Goal: Participate in discussion: Engage in conversation with other users on a specific topic

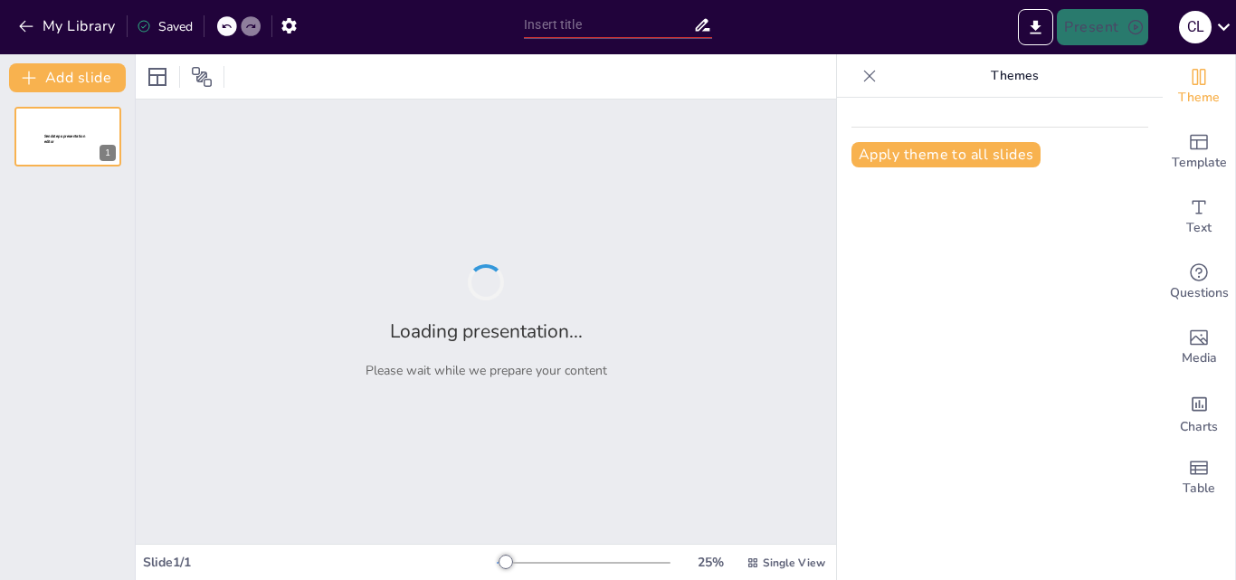
type input "Identificar y narrar los elementos principales de un cuento infantil (personajes"
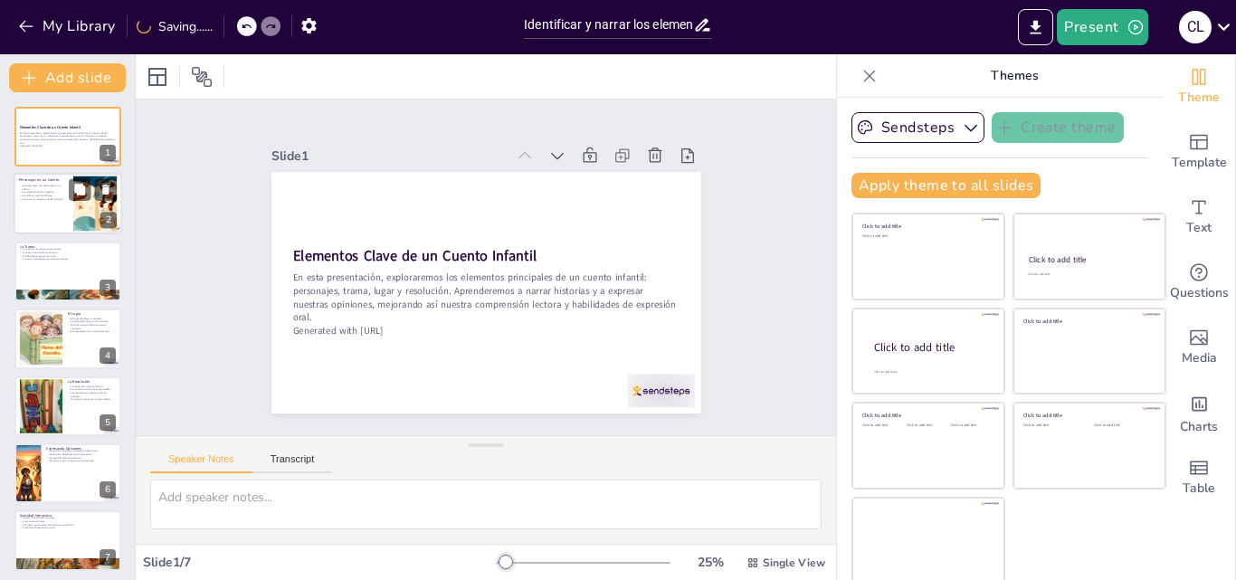
scroll to position [4, 0]
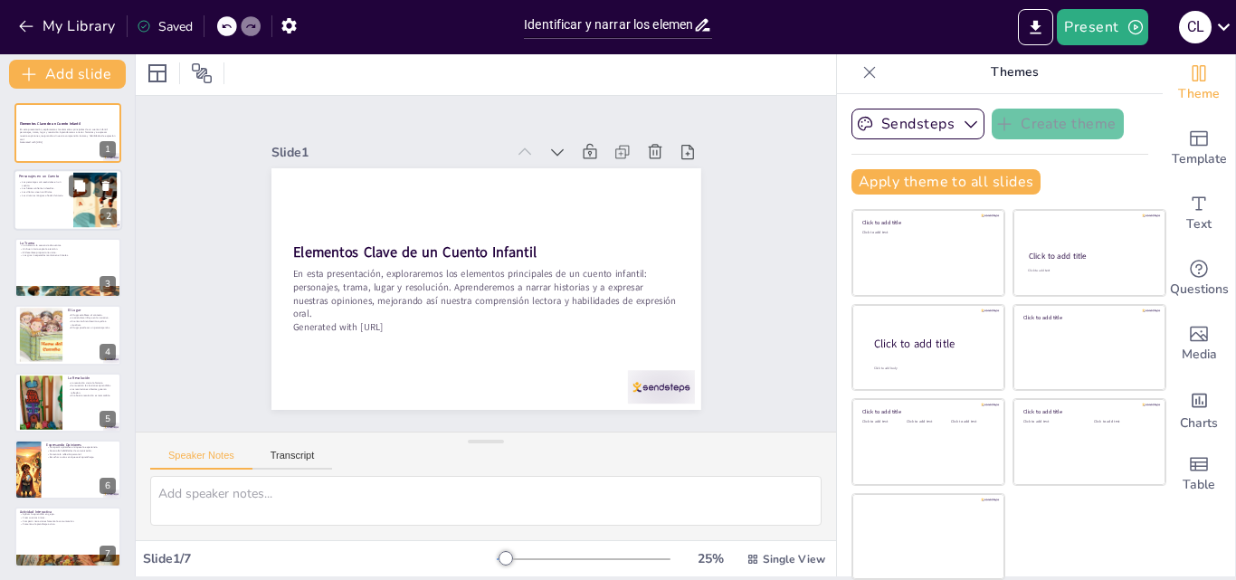
click at [81, 197] on div at bounding box center [95, 200] width 112 height 55
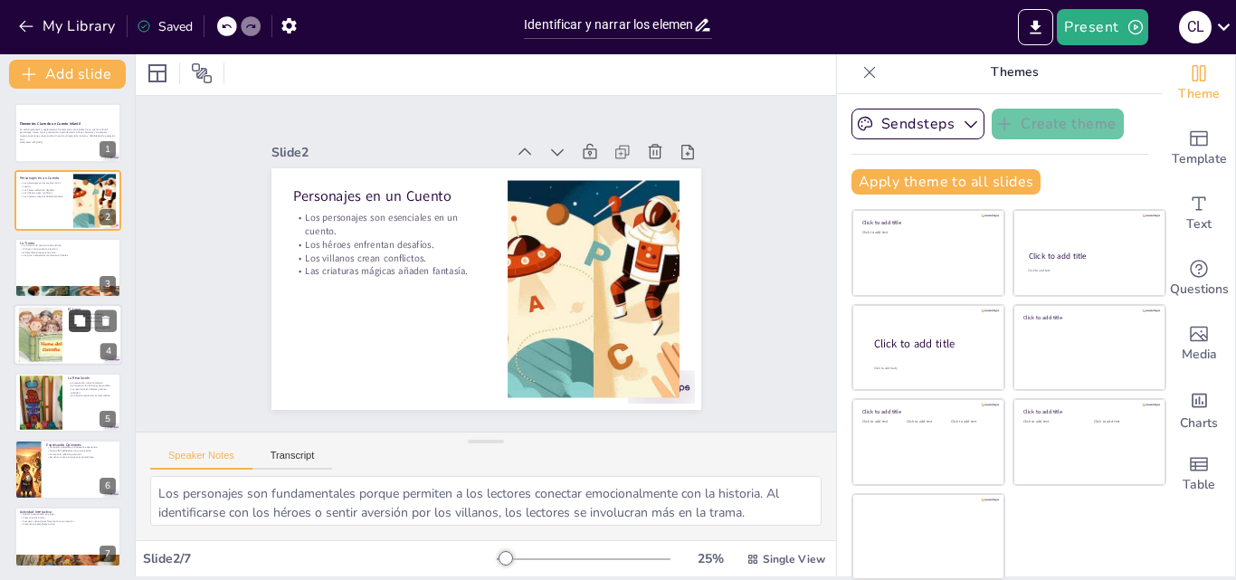
click at [83, 320] on icon at bounding box center [79, 320] width 11 height 11
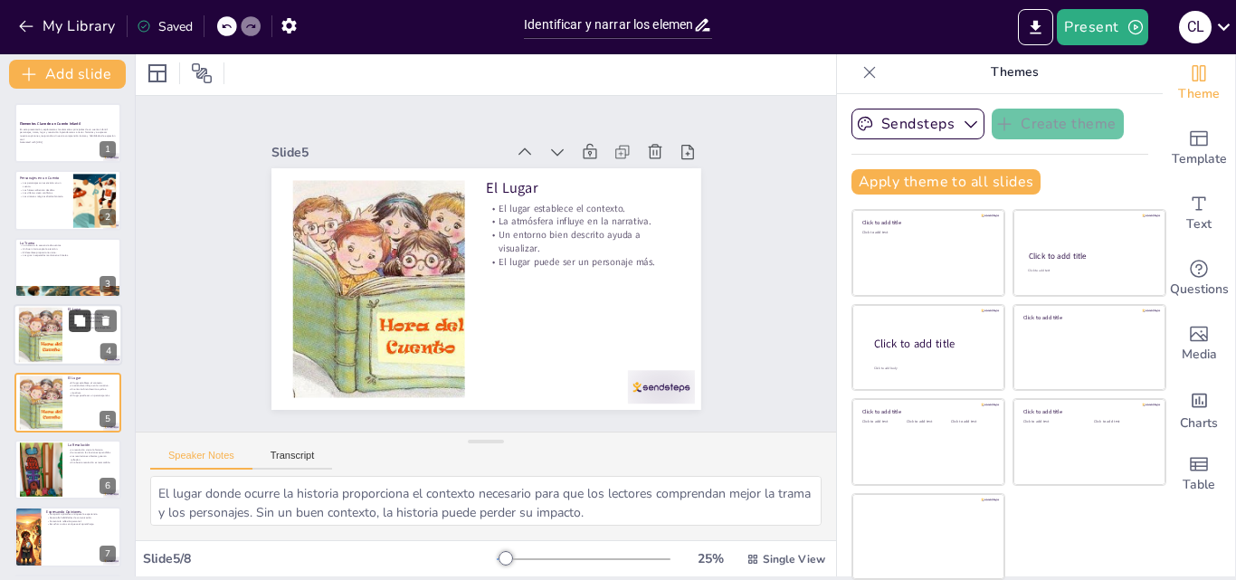
scroll to position [70, 0]
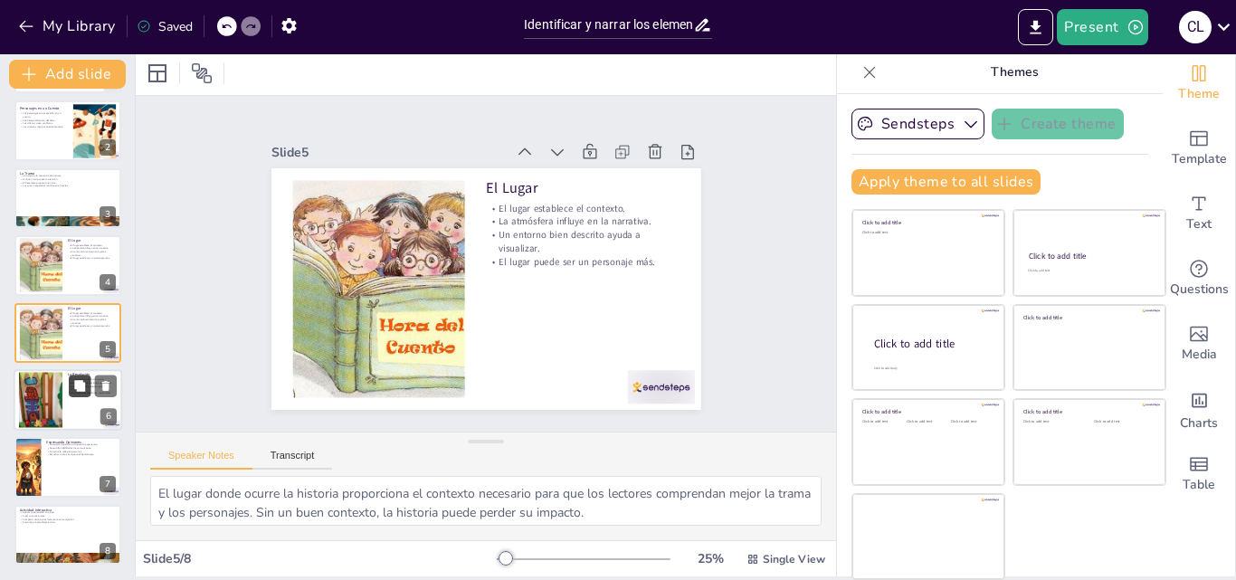
click at [84, 393] on button at bounding box center [80, 385] width 22 height 22
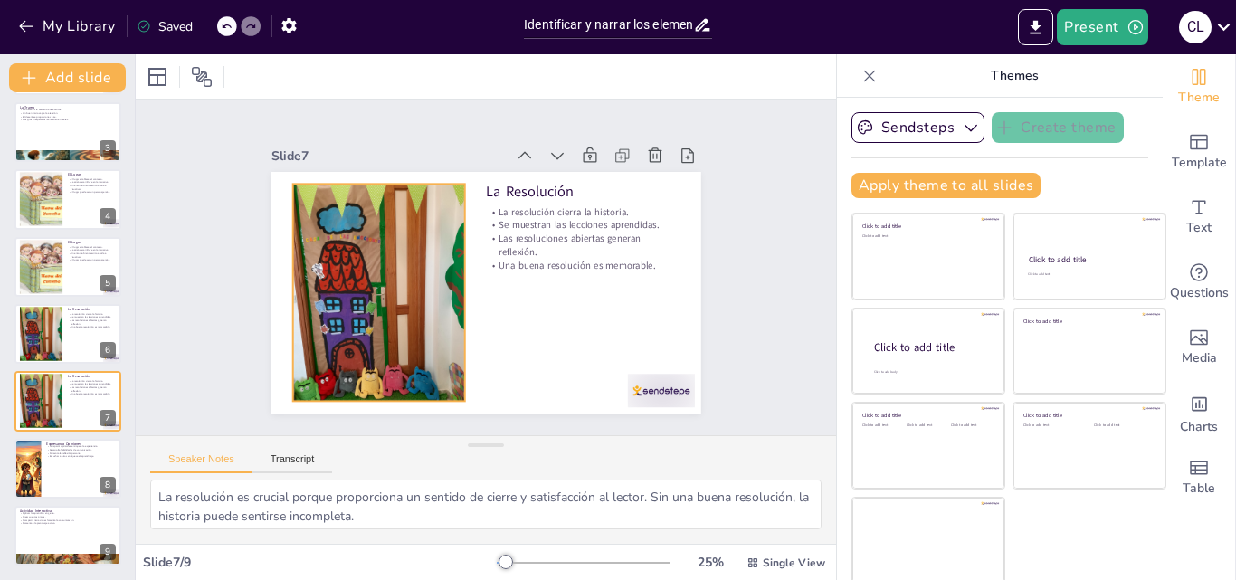
scroll to position [4, 0]
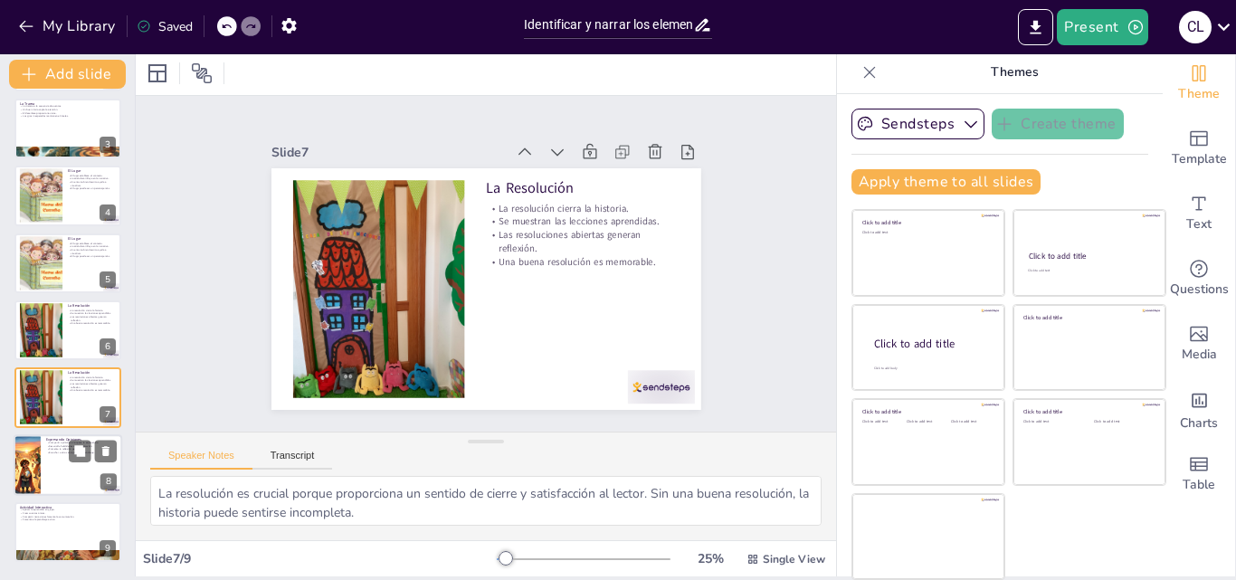
click at [71, 466] on div at bounding box center [68, 465] width 109 height 62
type textarea "Compartir nuestras opiniones sobre un cuento permite abrir un diálogo y enrique…"
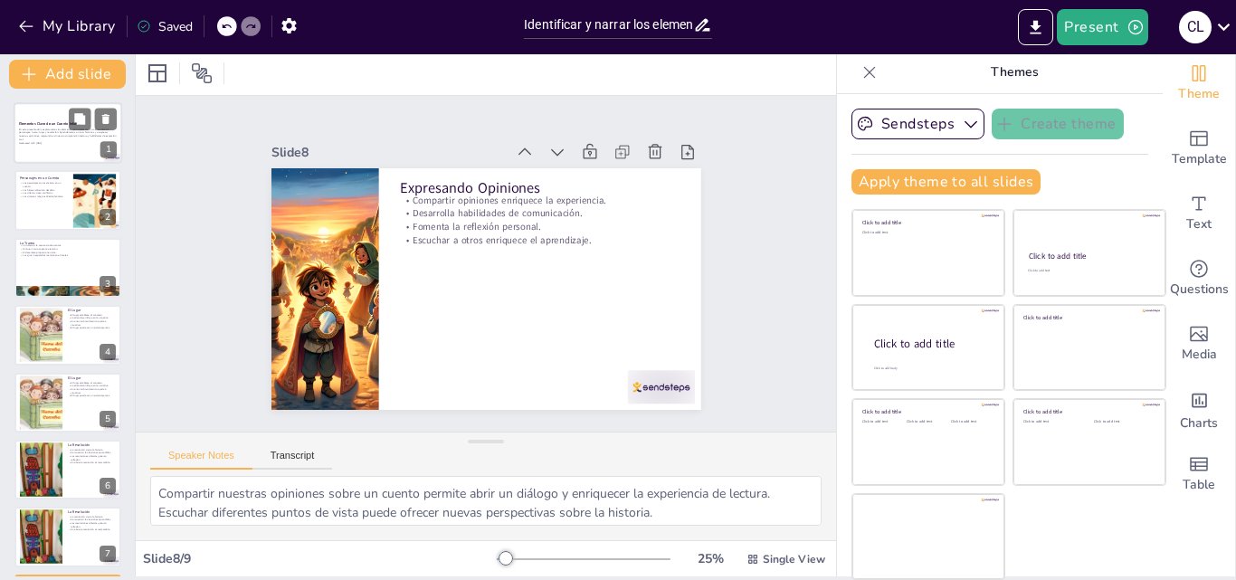
click at [52, 130] on p "En esta presentación, exploraremos los elementos principales de un cuento infan…" at bounding box center [68, 135] width 98 height 14
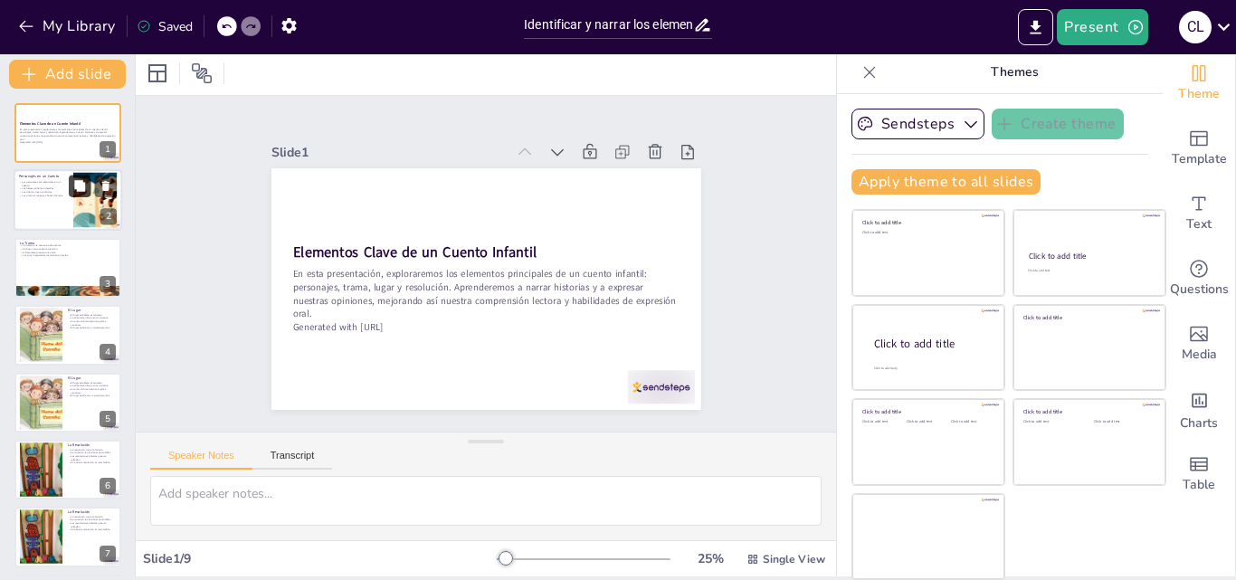
click at [90, 183] on button at bounding box center [80, 186] width 22 height 22
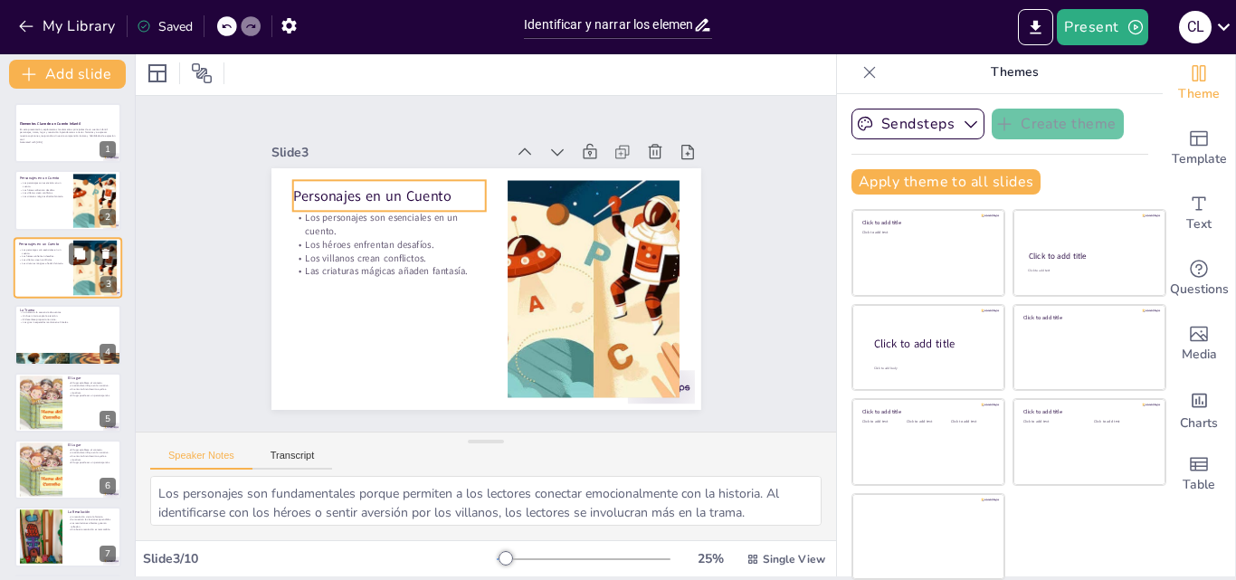
click at [56, 245] on p "Personajes en un Cuento" at bounding box center [43, 244] width 49 height 5
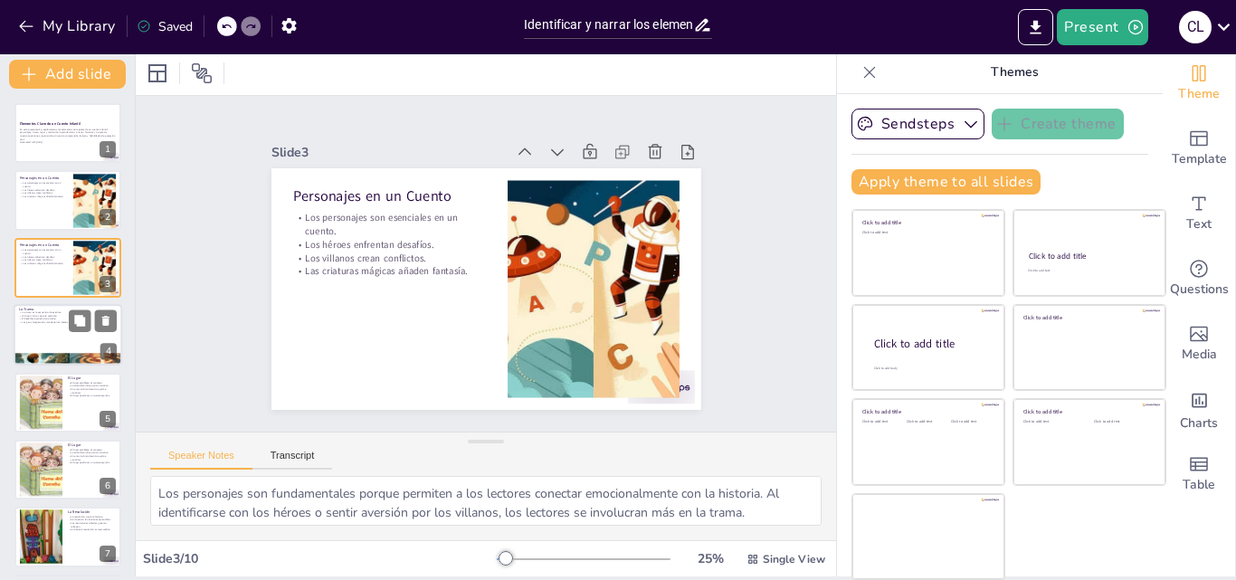
click at [55, 335] on div at bounding box center [68, 335] width 109 height 62
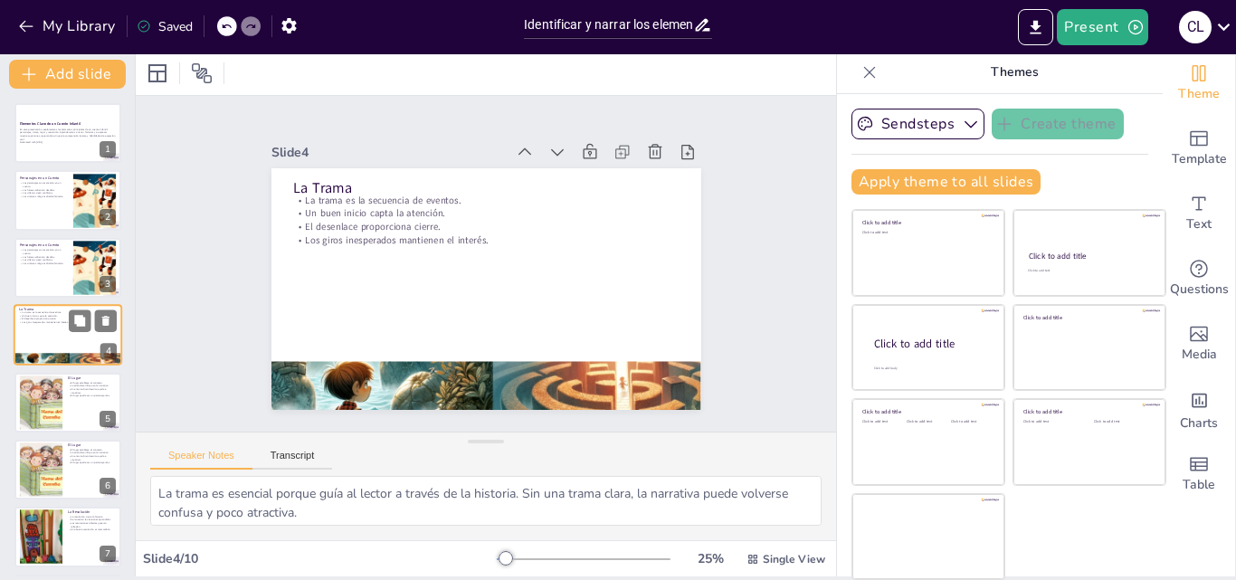
scroll to position [3, 0]
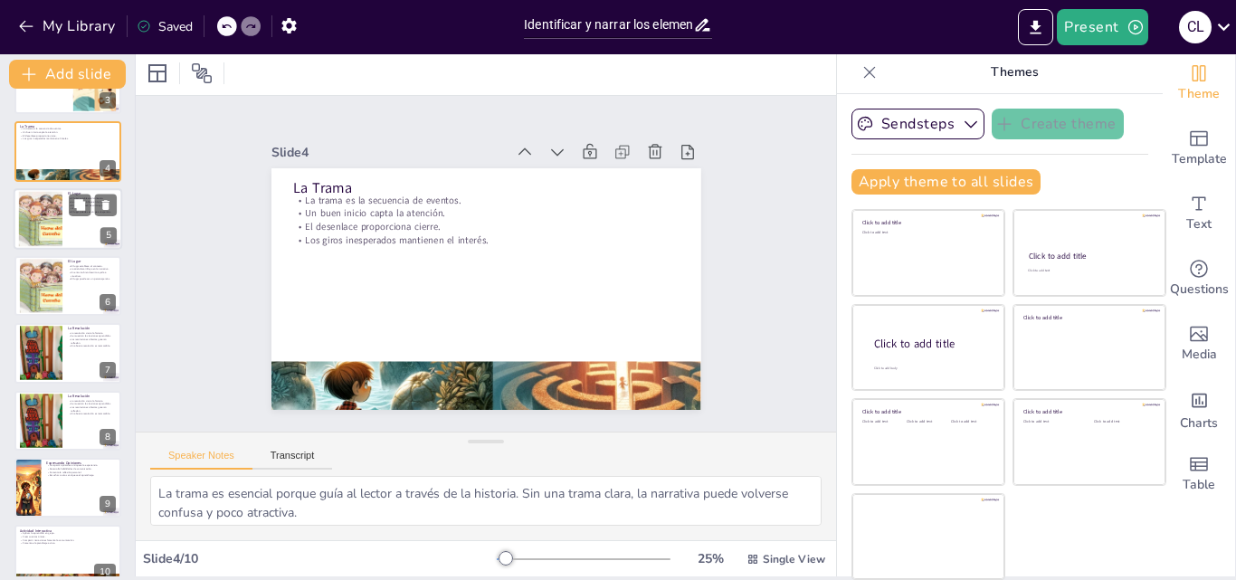
click at [69, 228] on div at bounding box center [68, 219] width 109 height 62
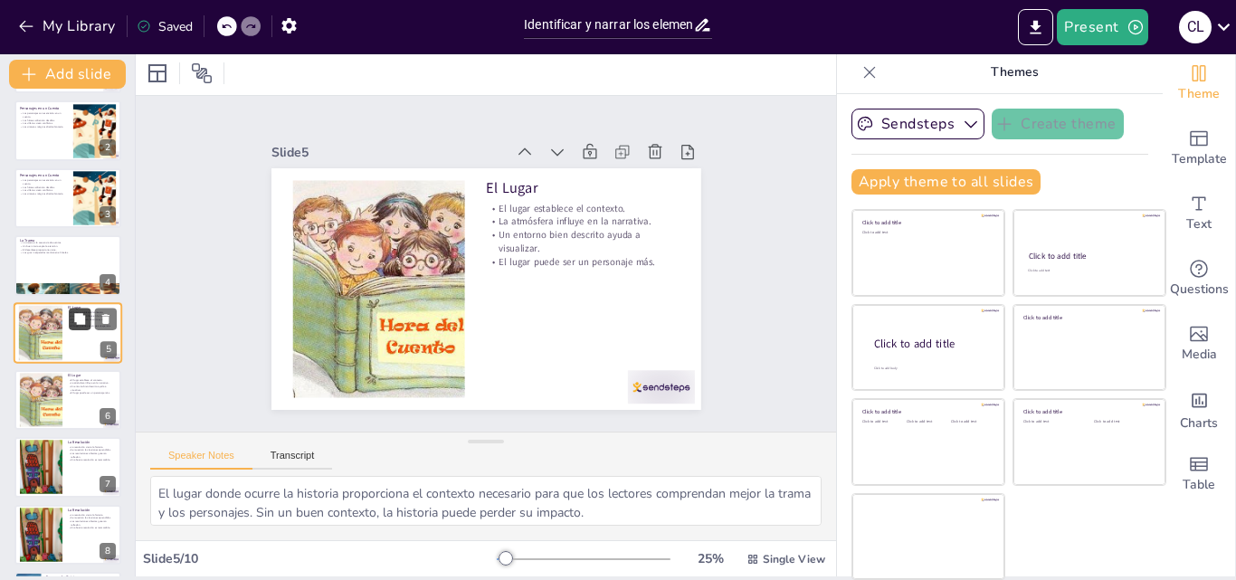
click at [74, 317] on icon at bounding box center [79, 318] width 13 height 13
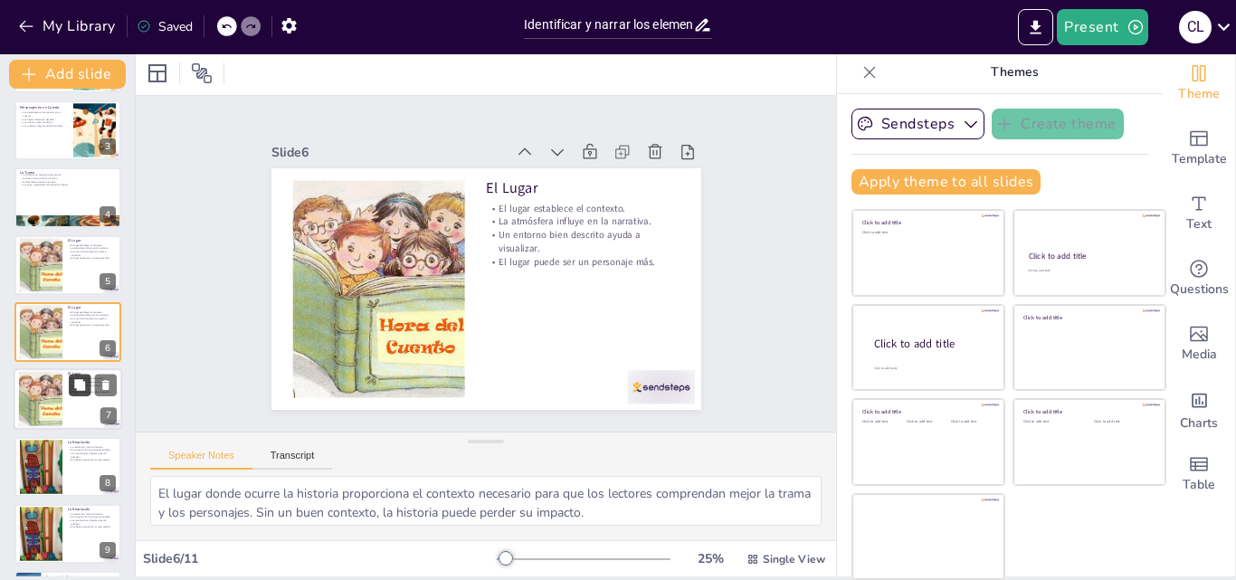
click at [88, 392] on button at bounding box center [80, 385] width 22 height 22
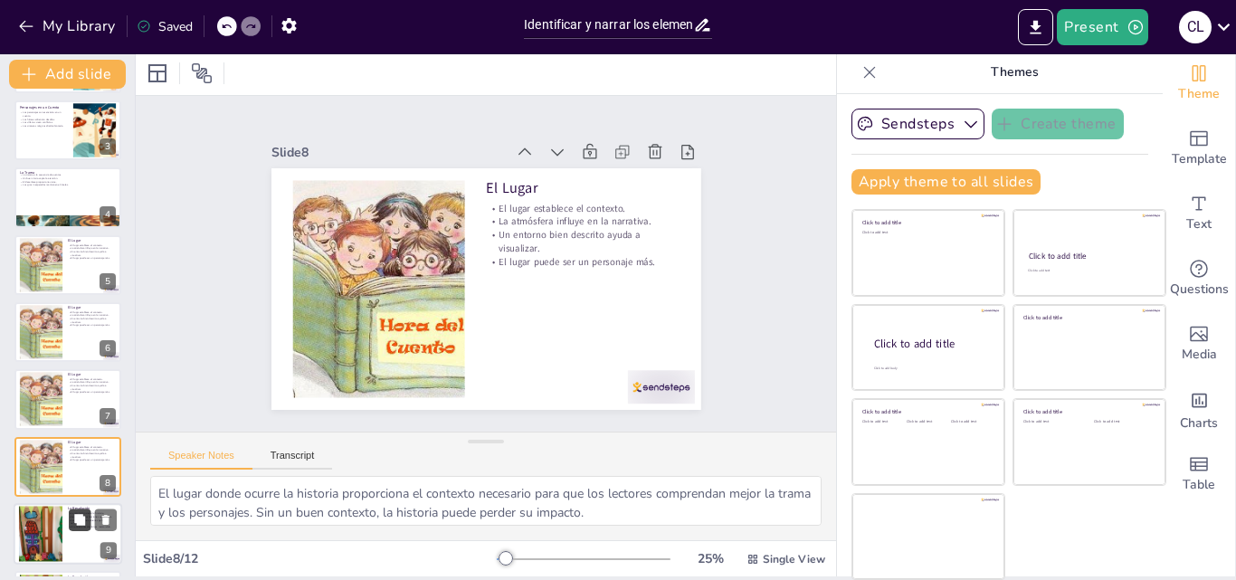
scroll to position [271, 0]
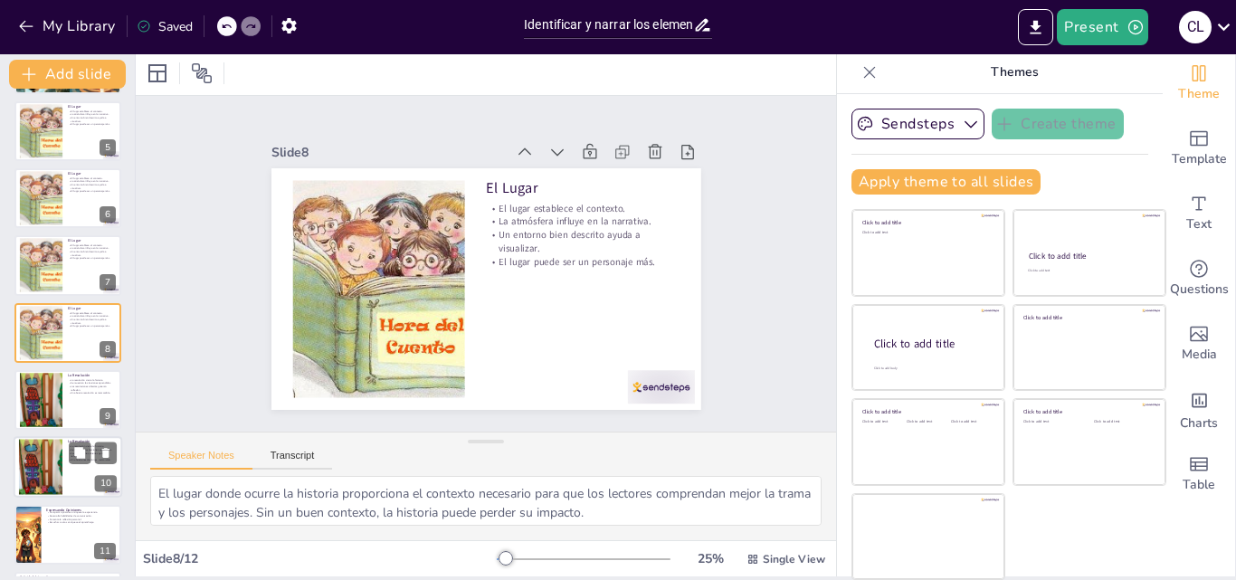
click at [38, 393] on div at bounding box center [41, 400] width 43 height 57
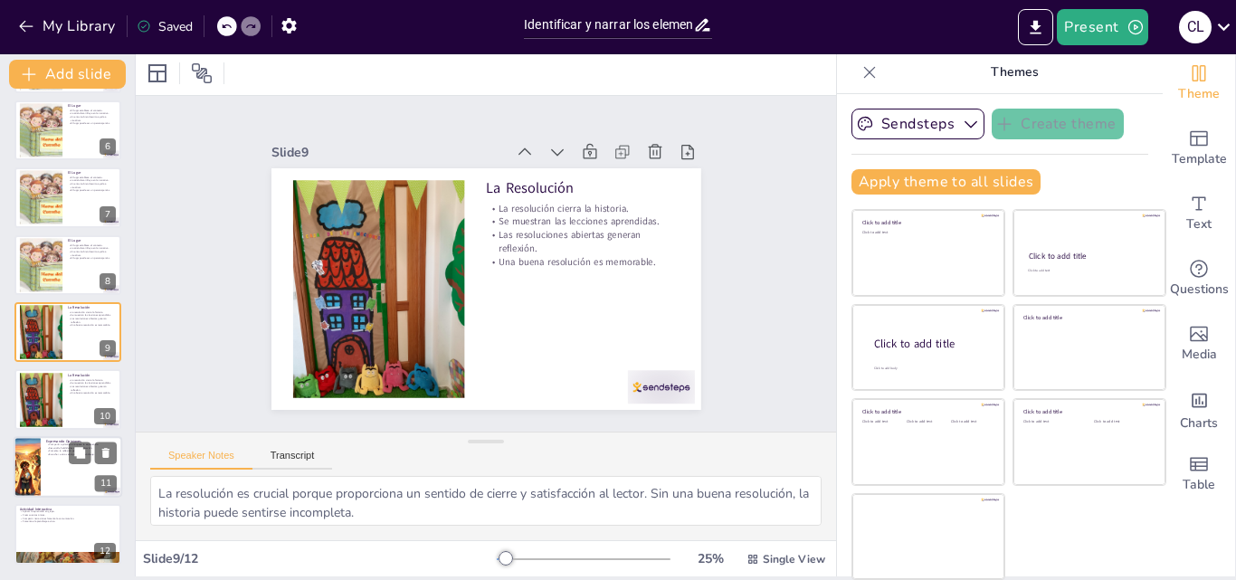
click at [62, 447] on p "Desarrolla habilidades de comunicación." at bounding box center [81, 448] width 71 height 4
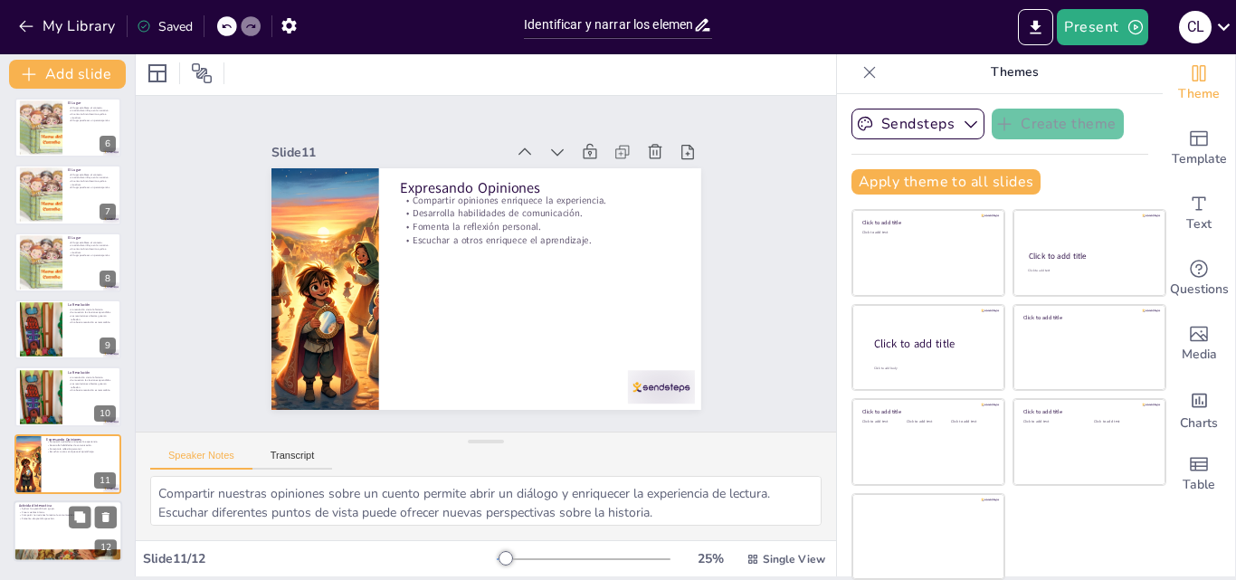
click at [64, 526] on div at bounding box center [68, 531] width 109 height 62
type textarea "Trabajar en grupo permite a los participantes aplicar lo que han aprendido de m…"
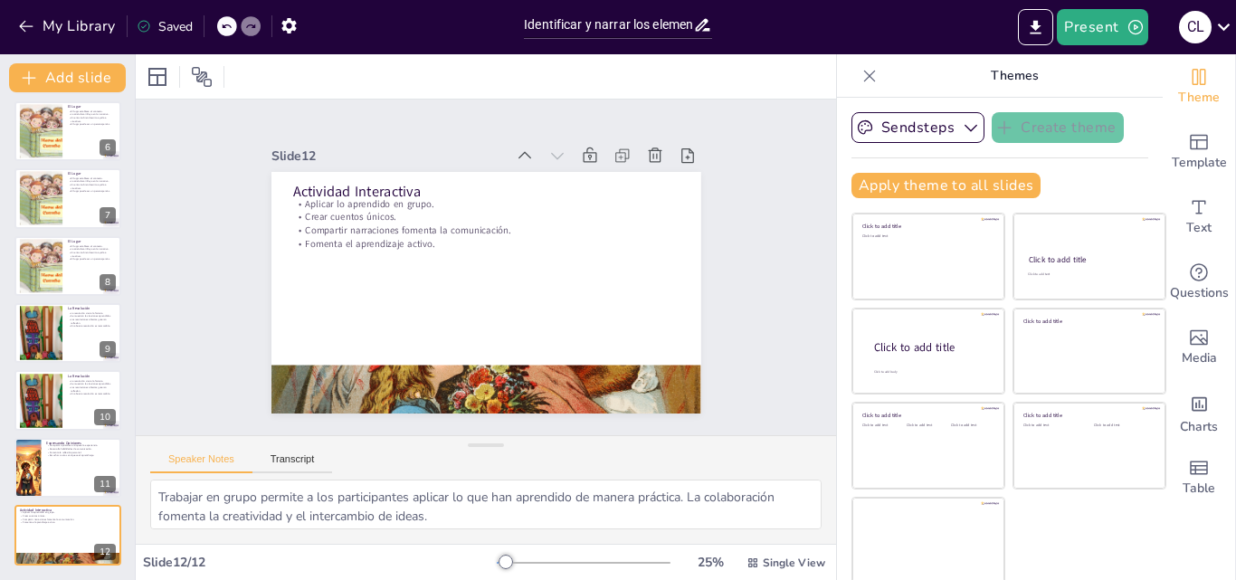
scroll to position [4, 0]
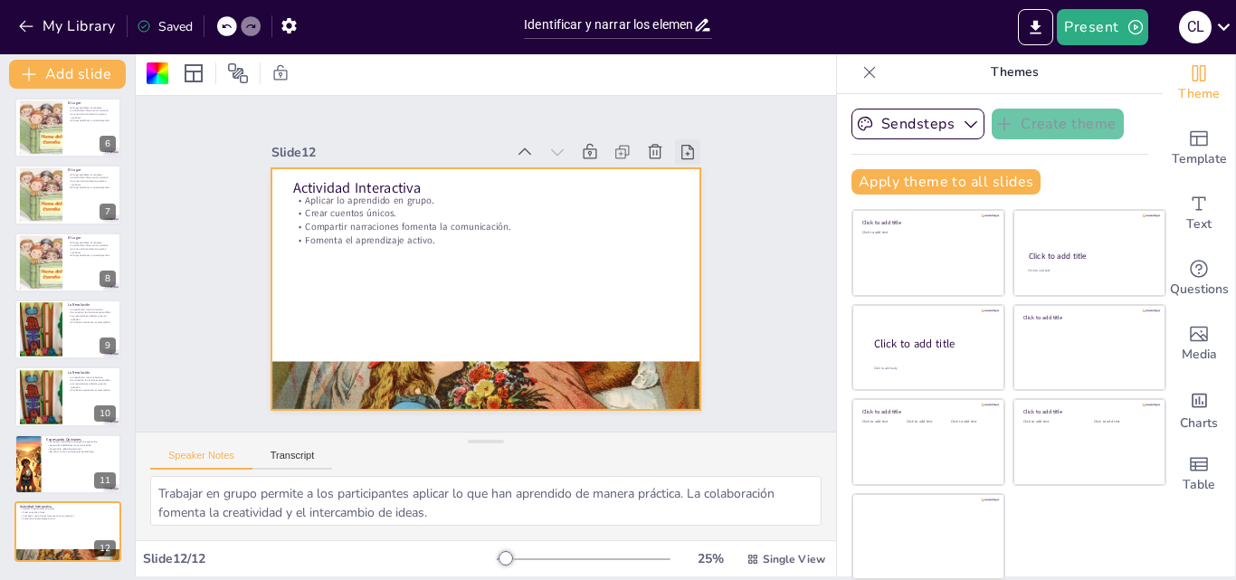
click at [678, 145] on icon at bounding box center [687, 152] width 18 height 18
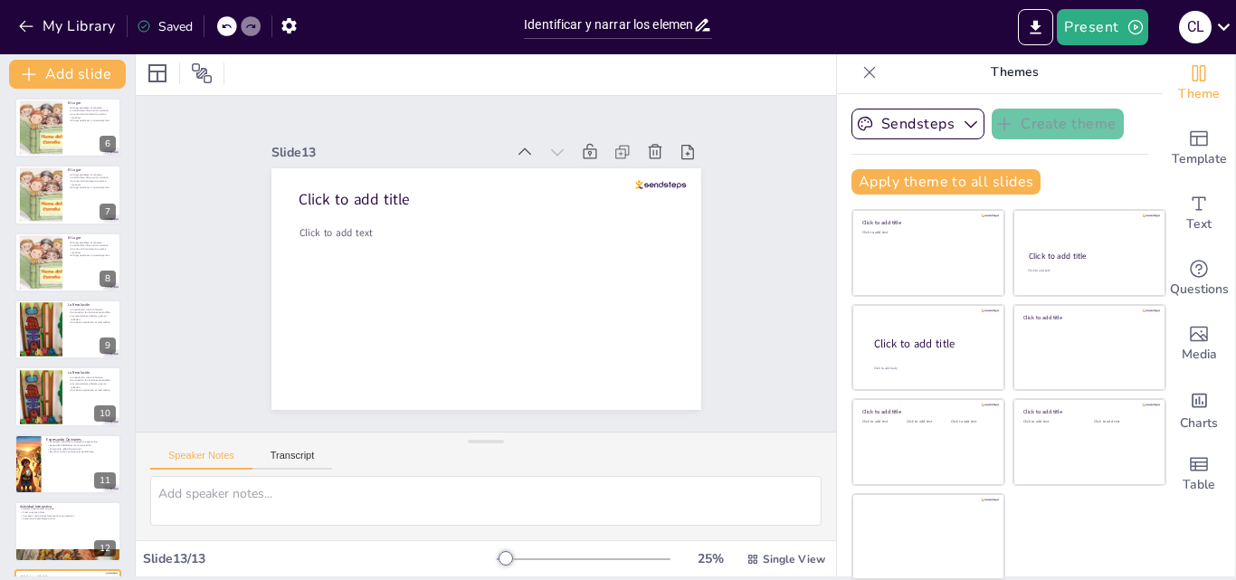
click at [678, 145] on icon at bounding box center [687, 152] width 18 height 18
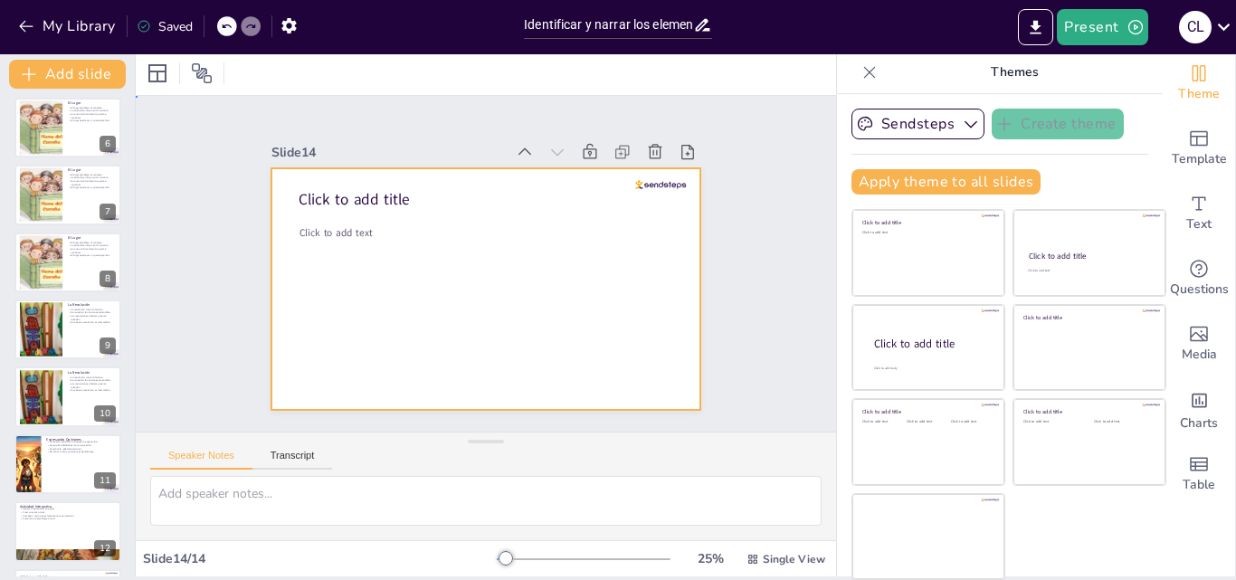
click at [412, 268] on div at bounding box center [486, 289] width 430 height 242
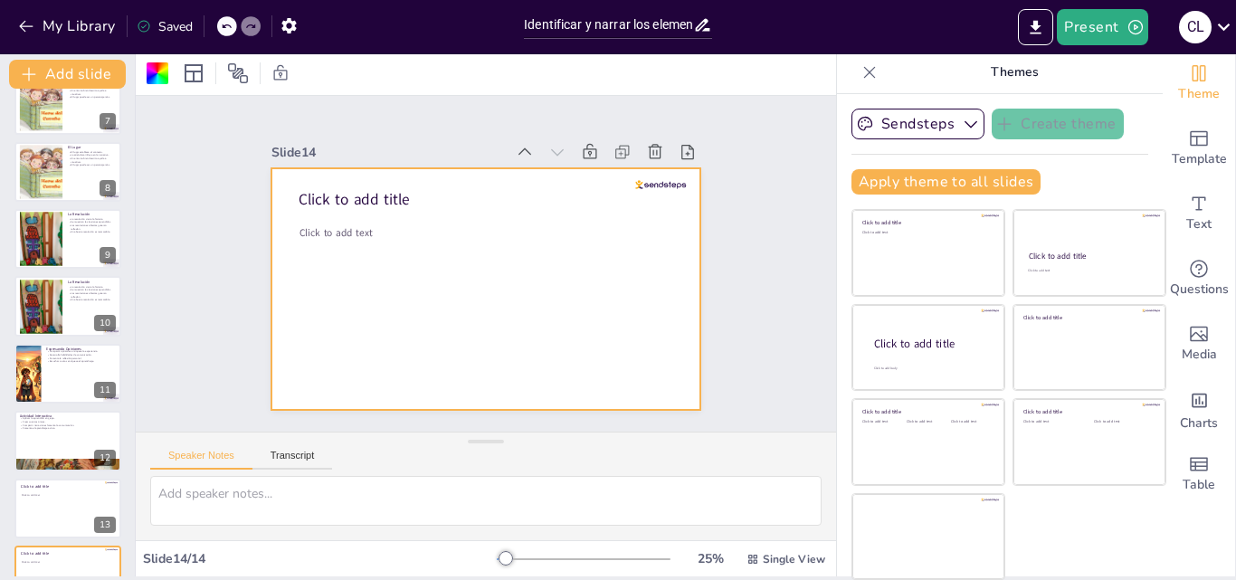
scroll to position [476, 0]
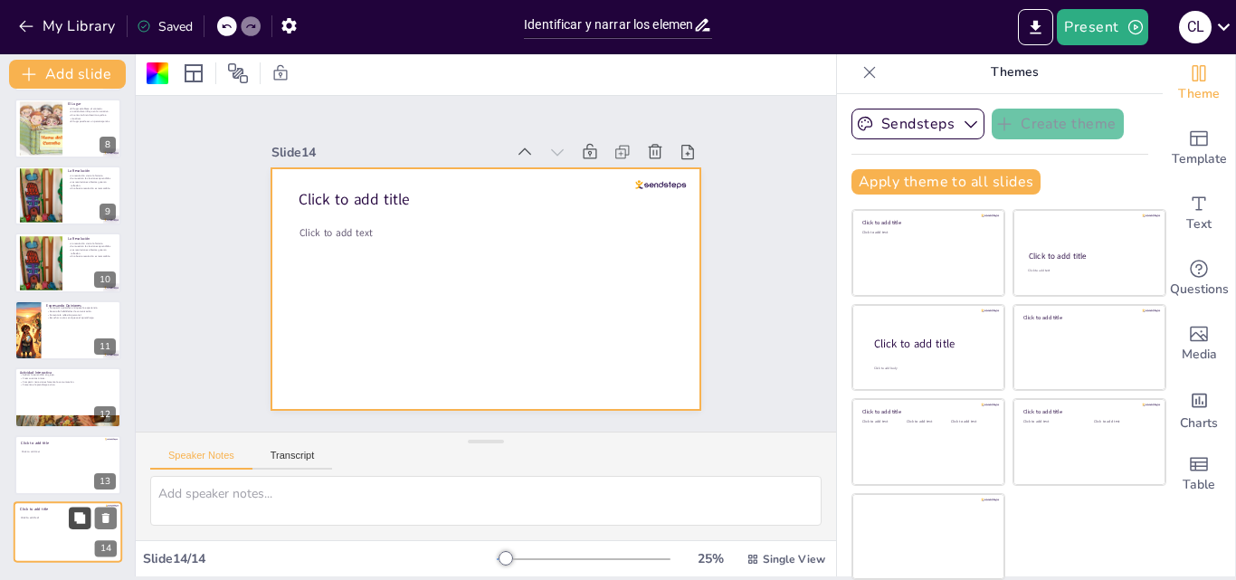
click at [76, 525] on button at bounding box center [80, 518] width 22 height 22
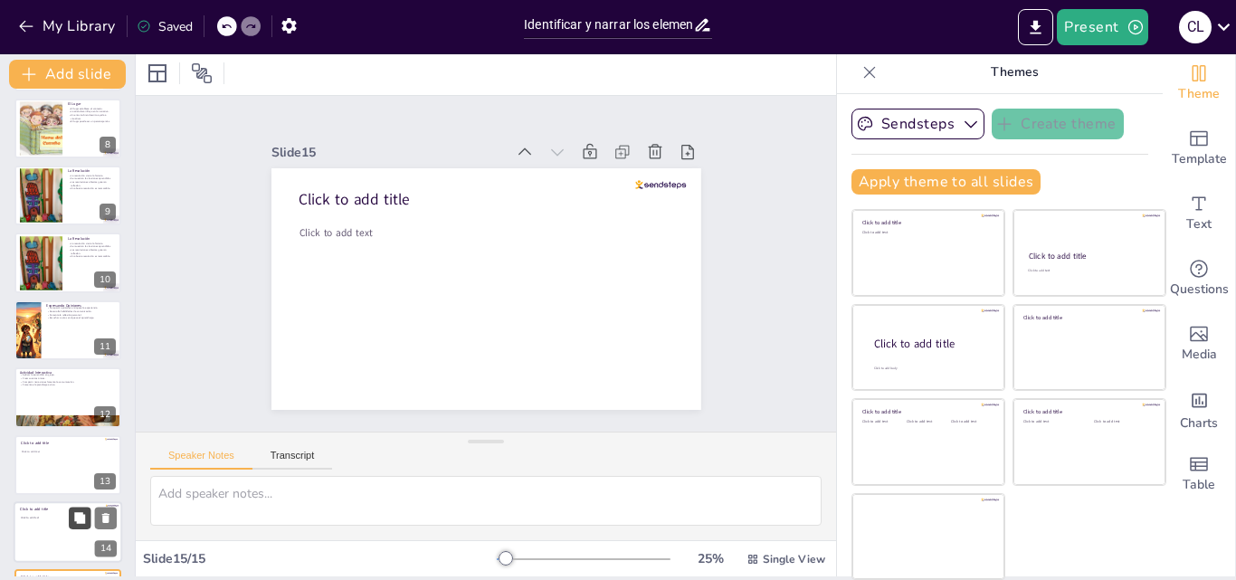
scroll to position [544, 0]
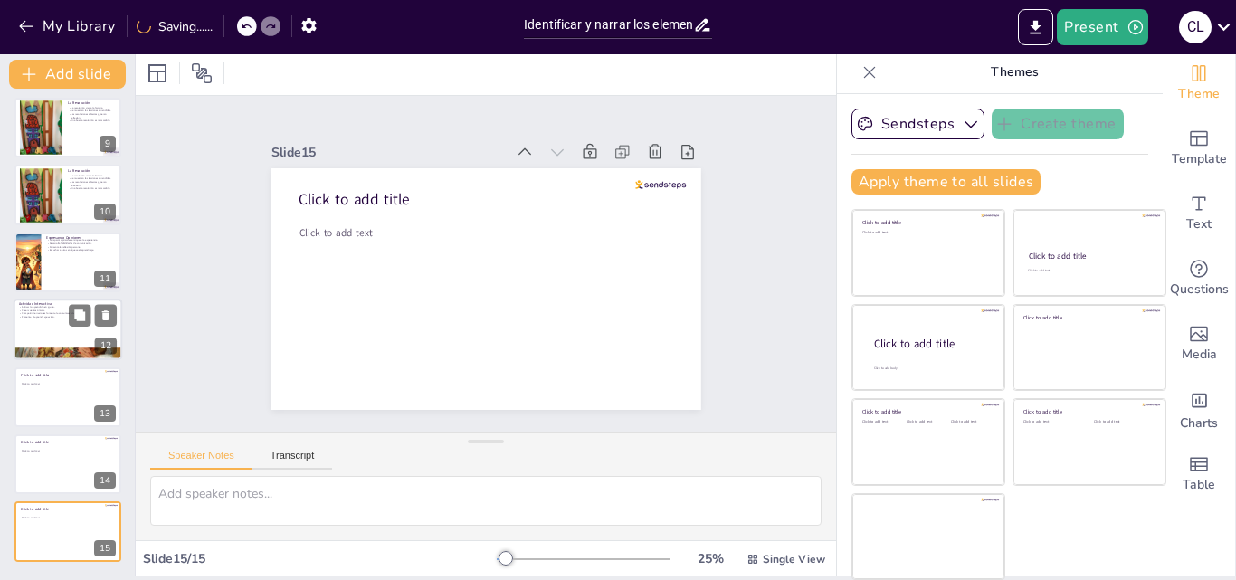
click at [51, 352] on div at bounding box center [68, 354] width 109 height 152
type textarea "Trabajar en grupo permite a los participantes aplicar lo que han aprendido de m…"
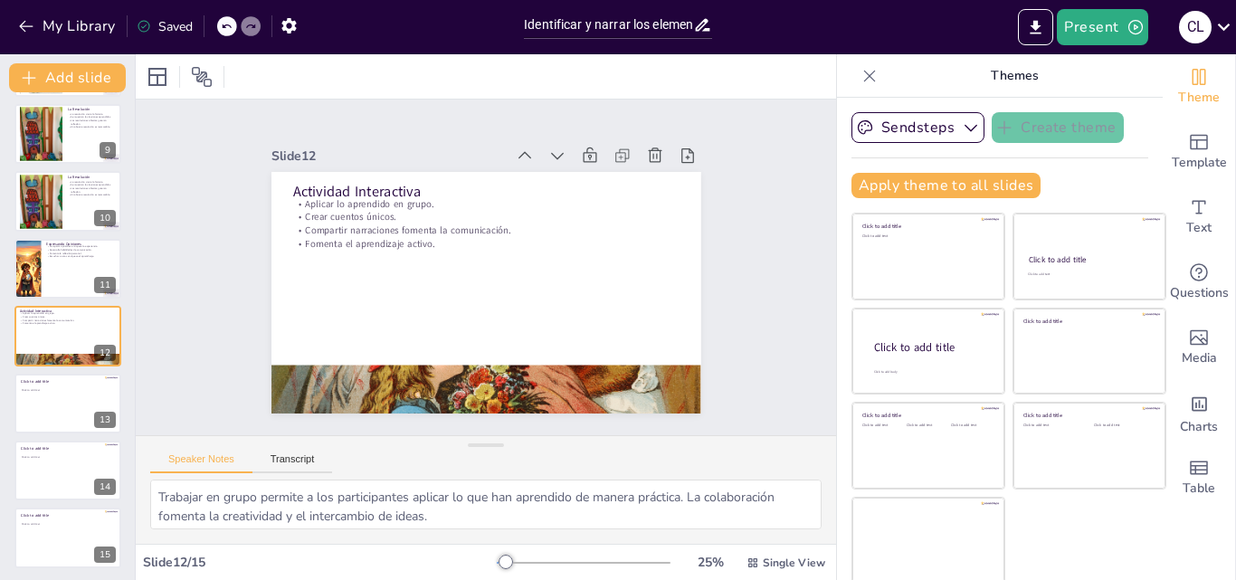
scroll to position [0, 0]
click at [156, 88] on div at bounding box center [157, 76] width 29 height 29
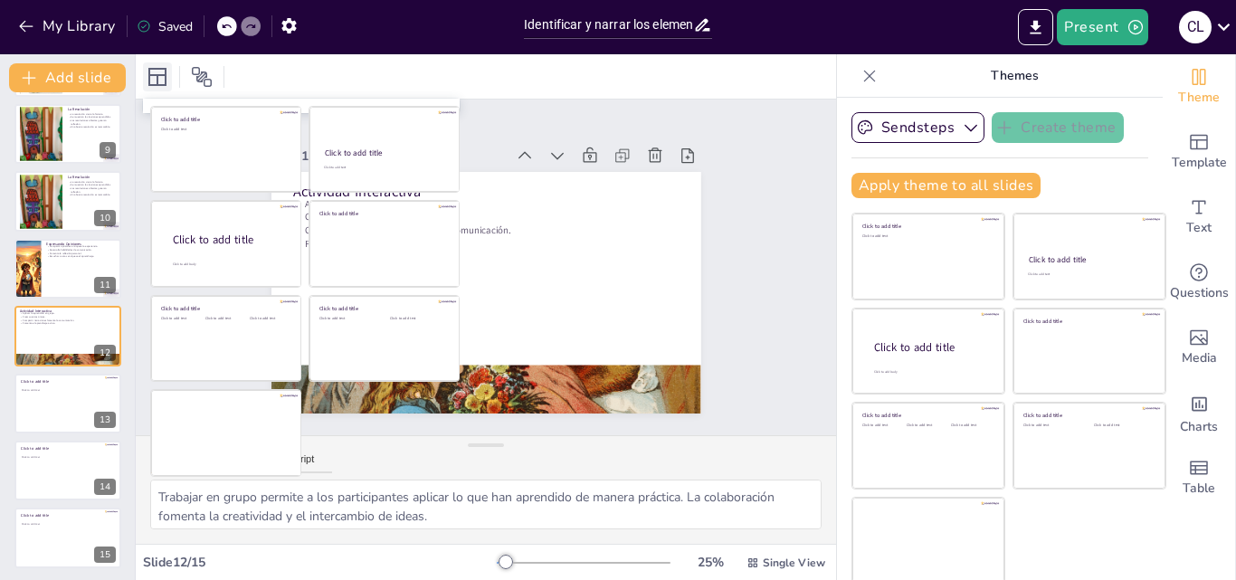
click at [156, 88] on div at bounding box center [157, 76] width 29 height 29
